Goal: Navigation & Orientation: Go to known website

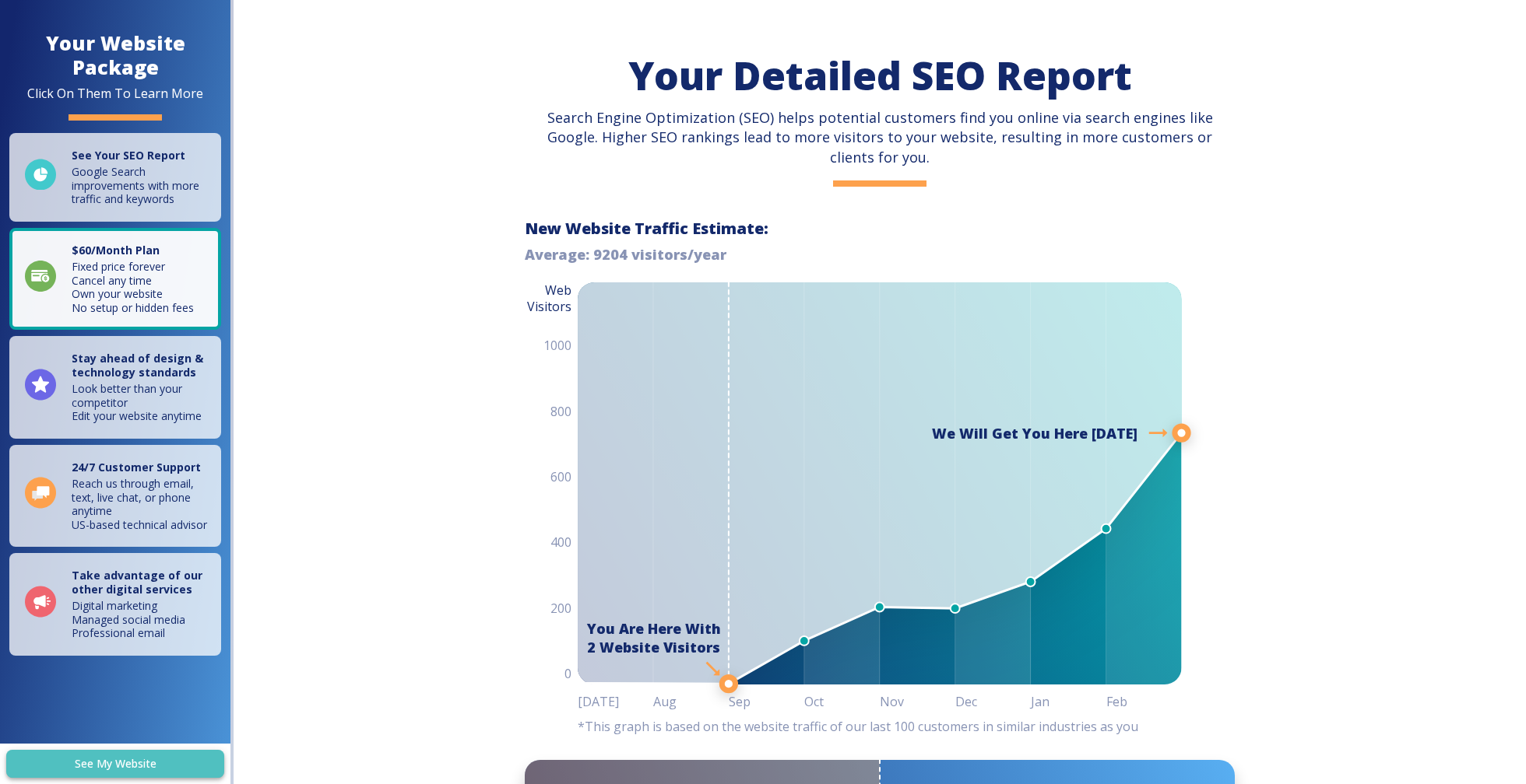
click at [184, 760] on link "See My Website" at bounding box center [115, 764] width 218 height 29
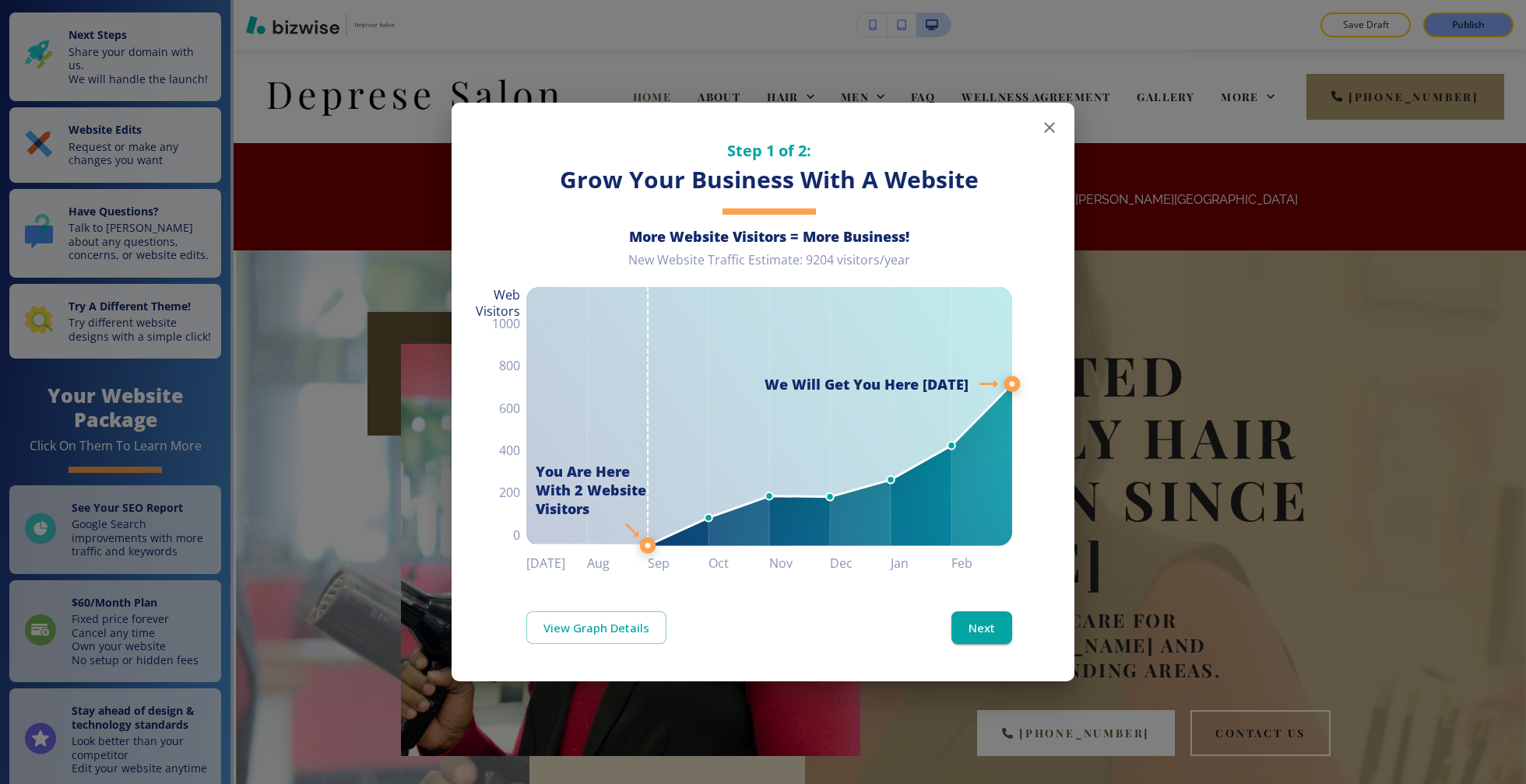
click at [1042, 135] on icon "button" at bounding box center [1049, 127] width 18 height 18
